Goal: Find specific page/section: Find specific page/section

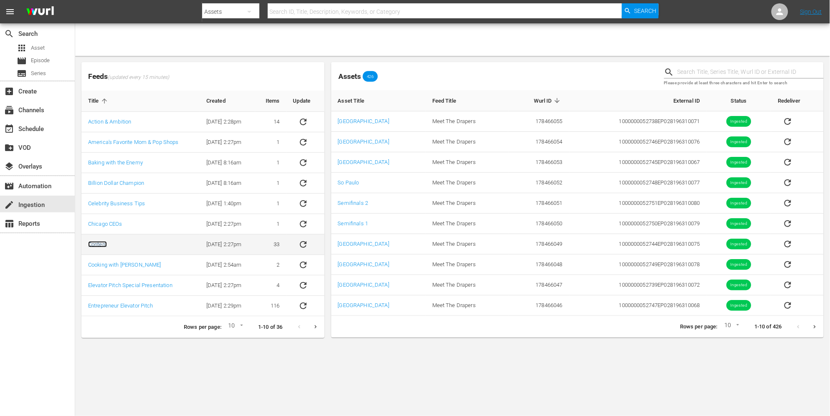
click at [104, 242] on link "Content" at bounding box center [97, 244] width 19 height 6
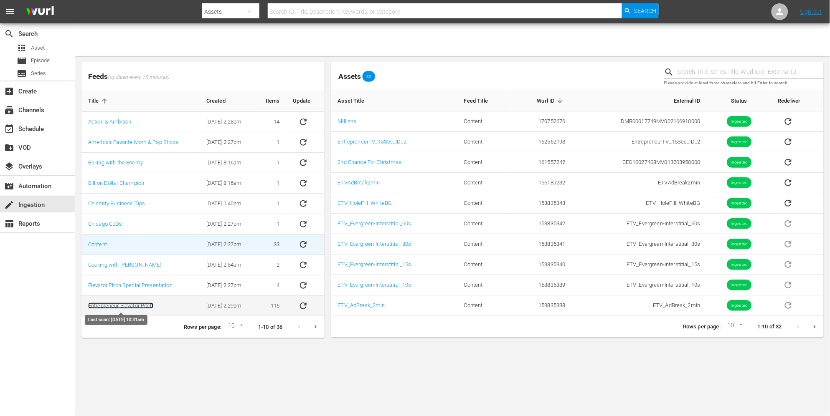
click at [113, 307] on link "Entrepreneur Elevator Pitch" at bounding box center [120, 306] width 65 height 6
